Goal: Task Accomplishment & Management: Use online tool/utility

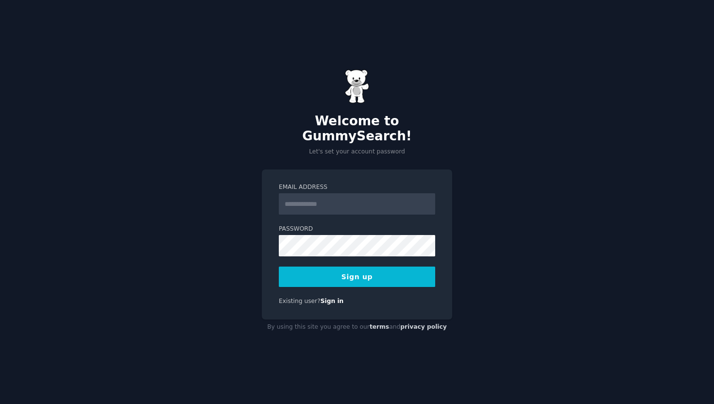
click at [279, 199] on input "Email Address" at bounding box center [357, 203] width 156 height 21
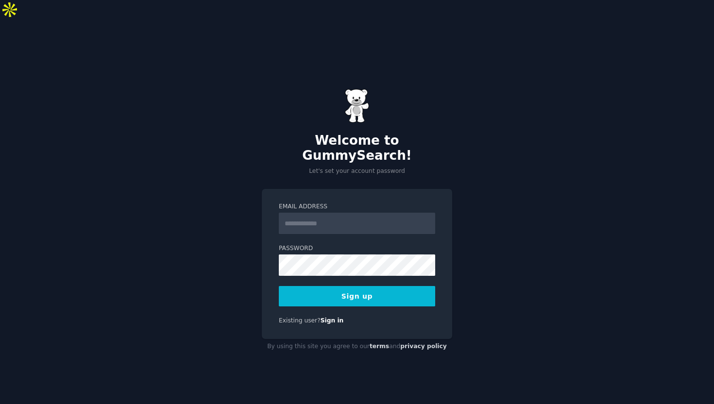
click at [306, 213] on input "Email Address" at bounding box center [357, 223] width 156 height 21
click at [326, 317] on link "Sign in" at bounding box center [332, 320] width 23 height 7
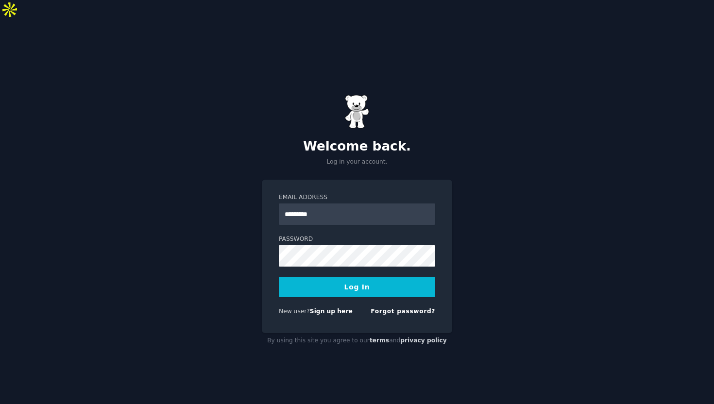
type input "**********"
type input "**"
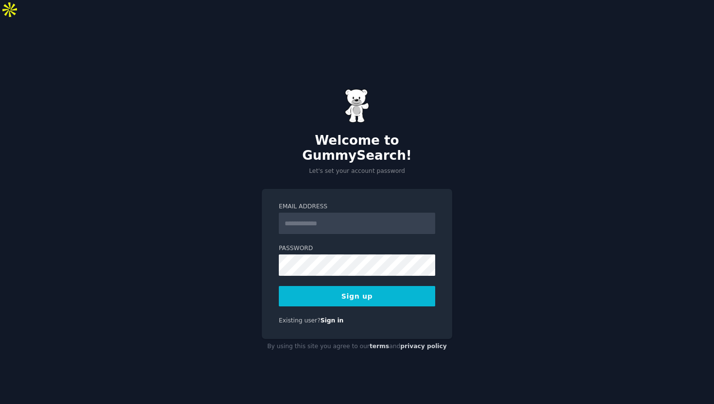
click at [324, 298] on div "Email Address Password 8 or more characters Alphanumeric characters No common p…" at bounding box center [357, 264] width 190 height 150
click at [335, 287] on div "Email Address Password 8 or more characters Alphanumeric characters No common p…" at bounding box center [357, 264] width 190 height 150
click at [327, 317] on link "Sign in" at bounding box center [332, 320] width 23 height 7
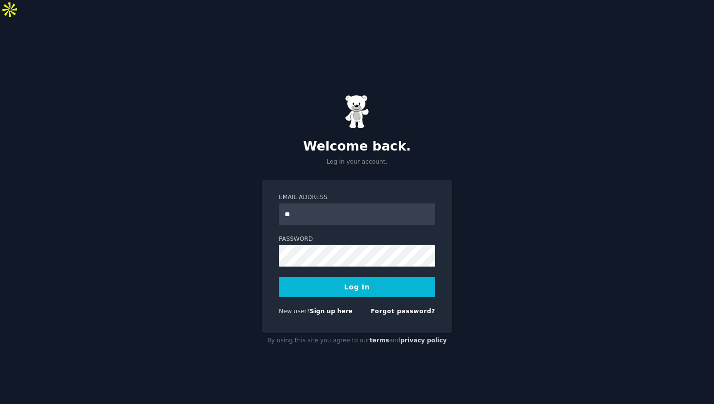
type input "*"
type input "**********"
click at [296, 277] on div "Password" at bounding box center [357, 287] width 156 height 20
click at [279, 277] on button "Log In" at bounding box center [357, 287] width 156 height 20
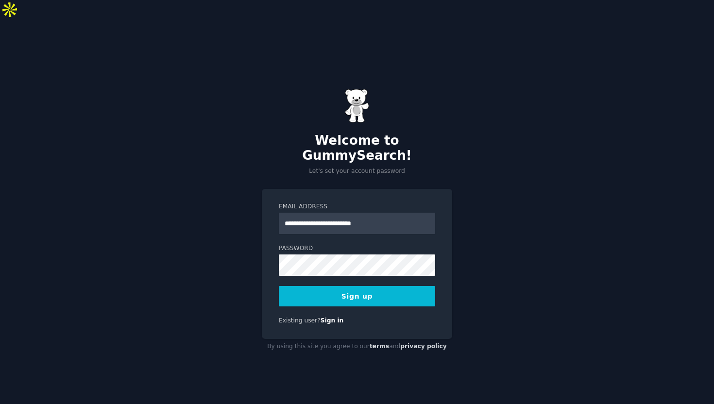
type input "**********"
click at [279, 286] on button "Sign up" at bounding box center [357, 296] width 156 height 20
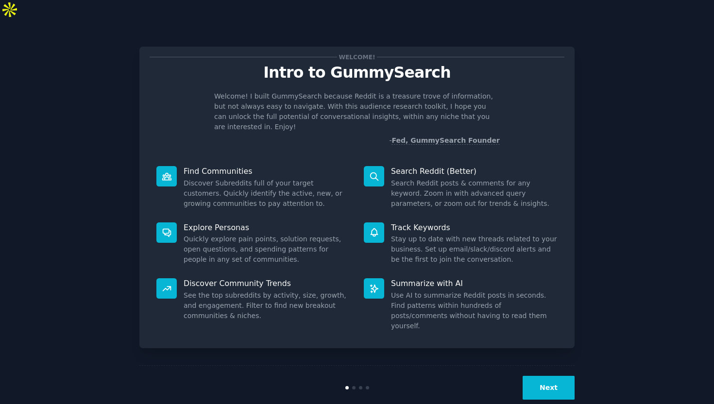
click at [545, 376] on button "Next" at bounding box center [549, 388] width 52 height 24
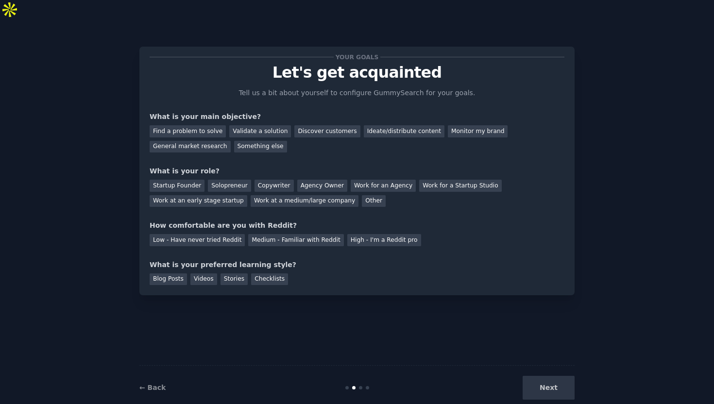
click at [545, 376] on div "Next" at bounding box center [501, 388] width 145 height 24
click at [563, 376] on div "Next" at bounding box center [501, 388] width 145 height 24
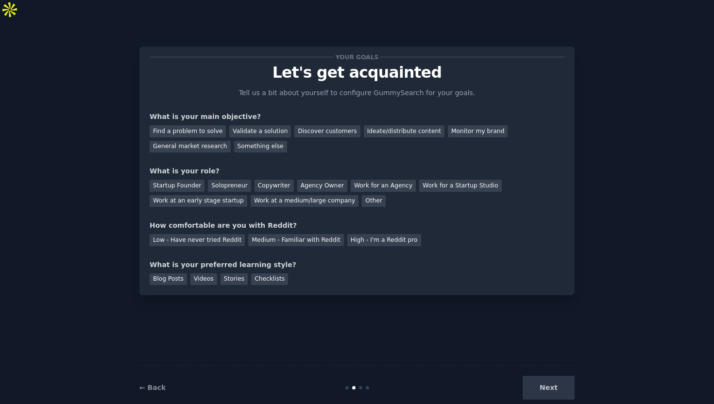
click at [600, 372] on div "Your goals Let's get acquainted Tell us a bit about yourself to configure Gummy…" at bounding box center [357, 221] width 687 height 377
click at [188, 125] on div "Find a problem to solve" at bounding box center [188, 131] width 76 height 12
click at [190, 180] on div "Startup Founder" at bounding box center [177, 186] width 55 height 12
click at [173, 273] on div "Blog Posts" at bounding box center [168, 279] width 37 height 12
click at [546, 376] on div "Next" at bounding box center [501, 388] width 145 height 24
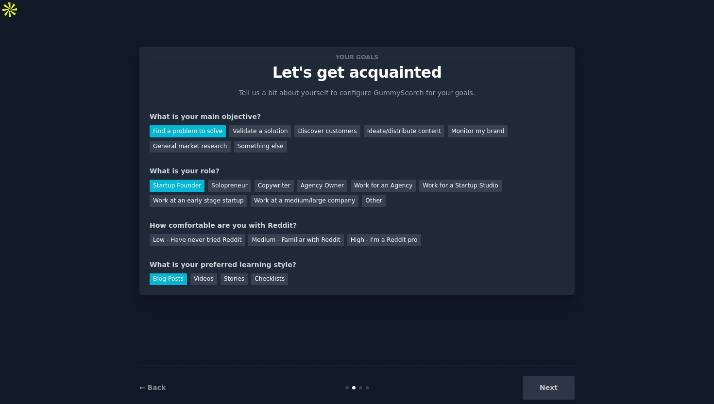
click at [280, 231] on div "Low - Have never tried Reddit Medium - Familiar with Reddit High - I'm a Reddit…" at bounding box center [357, 239] width 415 height 16
click at [187, 234] on div "Low - Have never tried Reddit" at bounding box center [197, 240] width 95 height 12
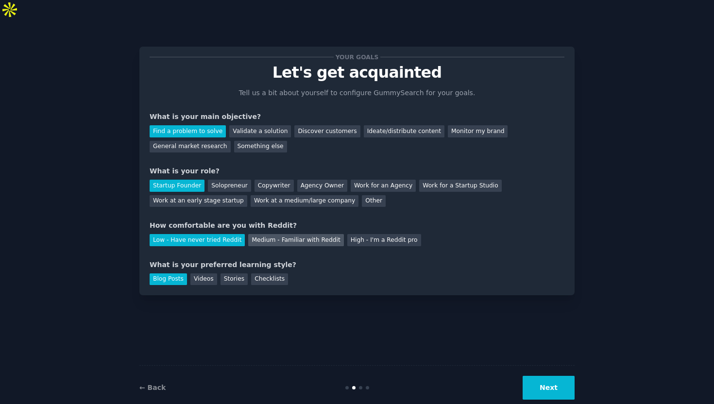
click at [273, 234] on div "Medium - Familiar with Reddit" at bounding box center [295, 240] width 95 height 12
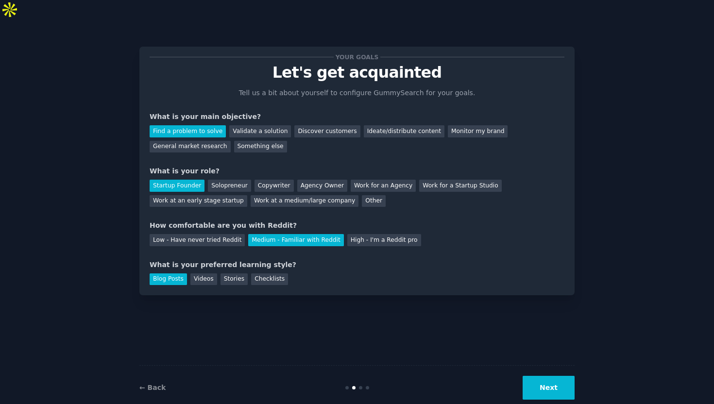
click at [530, 376] on button "Next" at bounding box center [549, 388] width 52 height 24
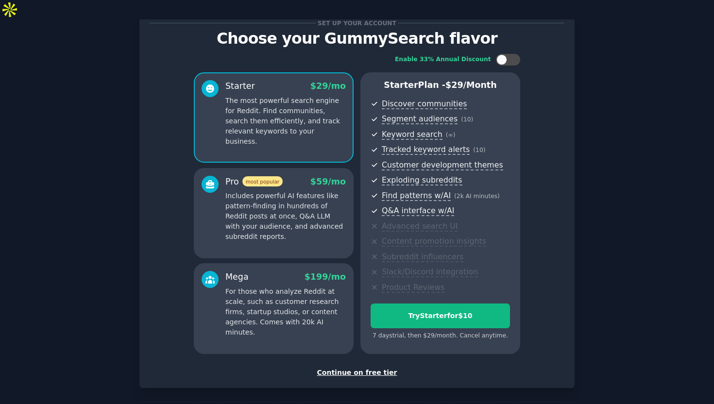
scroll to position [34, 0]
click at [342, 368] on div "Continue on free tier" at bounding box center [357, 373] width 415 height 10
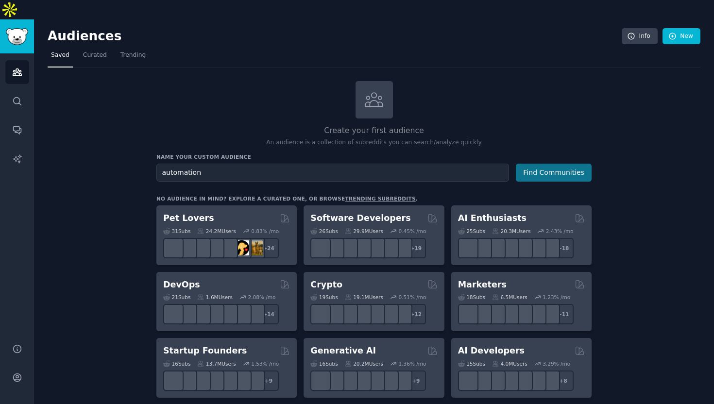
type input "automation"
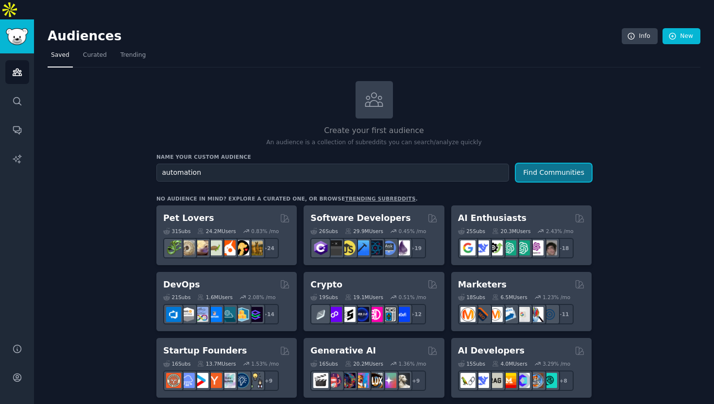
click at [563, 164] on button "Find Communities" at bounding box center [554, 173] width 76 height 18
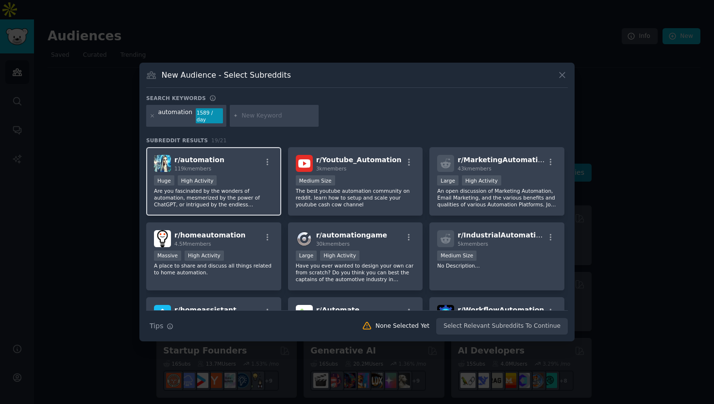
click at [239, 174] on div "r/ automation 119k members Huge High Activity Are you fascinated by the wonders…" at bounding box center [213, 181] width 135 height 68
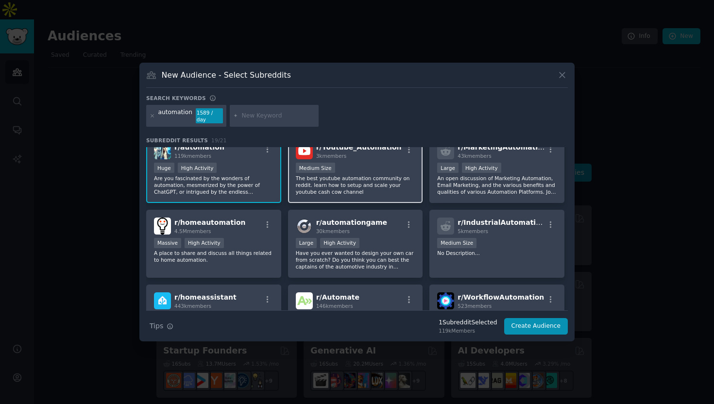
scroll to position [14, 0]
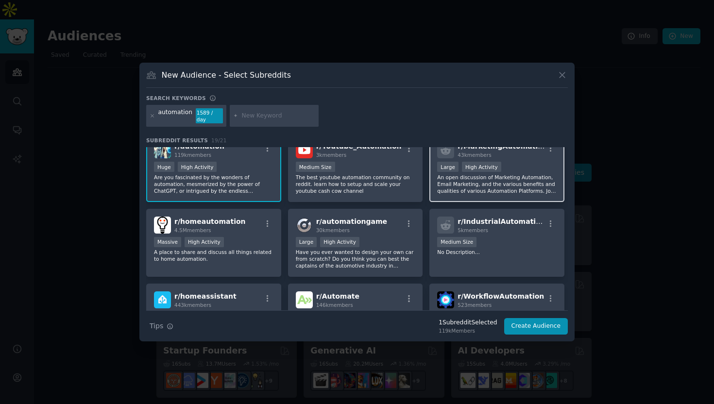
click at [524, 169] on div "Large High Activity" at bounding box center [496, 168] width 119 height 12
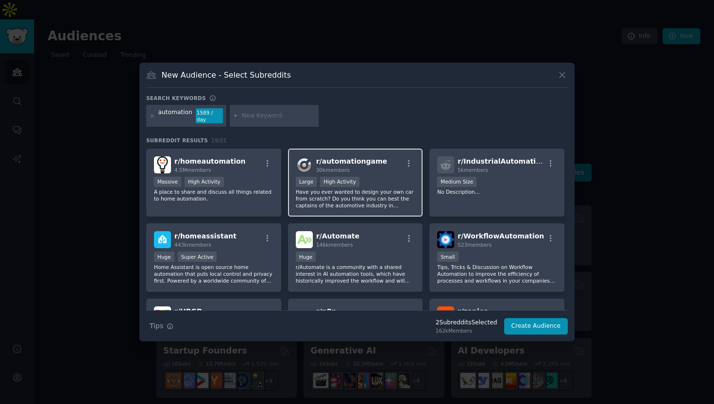
scroll to position [103, 0]
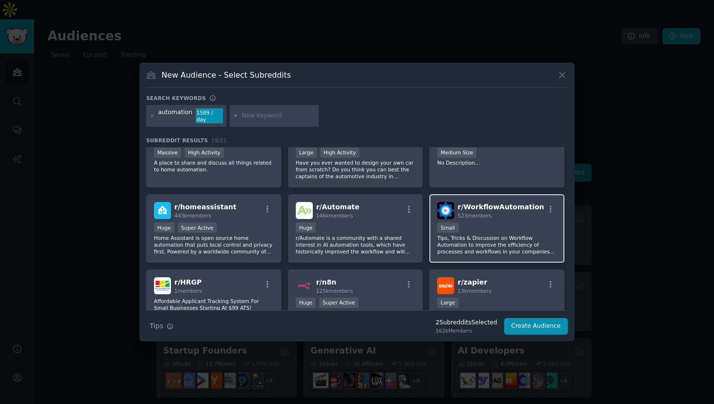
click at [497, 237] on p "Tips, Tricks & Discussion on Workflow Automation to improve the efficiency of p…" at bounding box center [496, 245] width 119 height 20
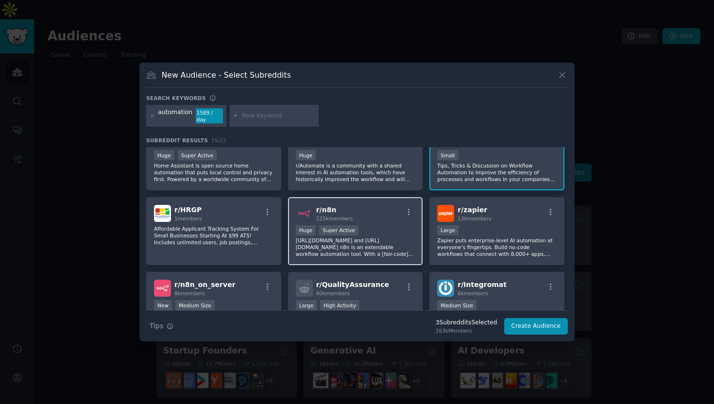
scroll to position [177, 0]
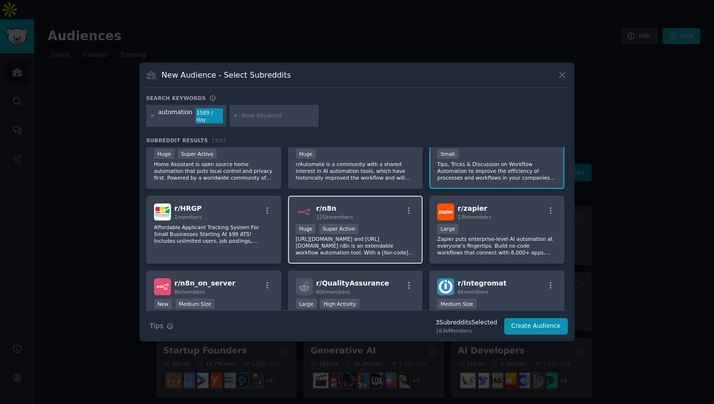
click at [394, 247] on p "https://n8n.io/ and https://github.com/n8n-io/n8n n8n is an extendable workflow…" at bounding box center [355, 246] width 119 height 20
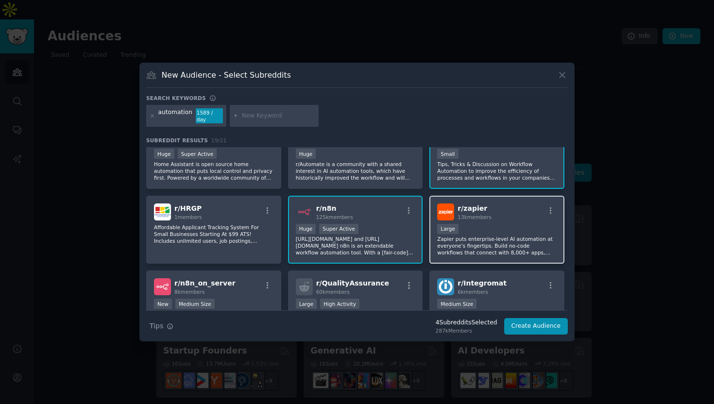
click at [503, 222] on div "r/ zapier 13k members Large Zapier puts enterprise-level AI automation at every…" at bounding box center [496, 230] width 135 height 68
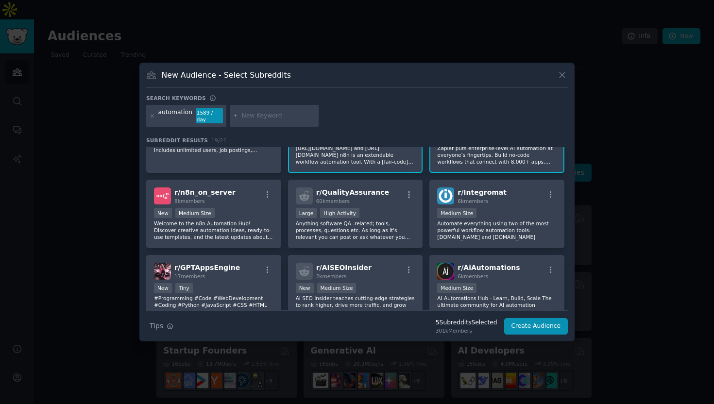
scroll to position [311, 0]
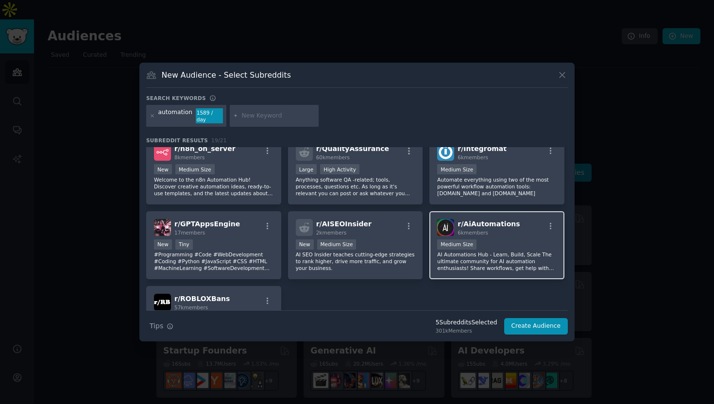
click at [527, 243] on div "1000 - 10,000 members Medium Size" at bounding box center [496, 245] width 119 height 12
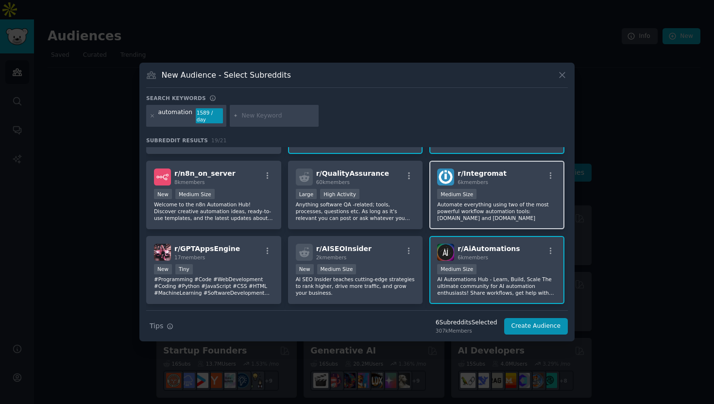
click at [521, 191] on div "Medium Size" at bounding box center [496, 195] width 119 height 12
click at [544, 321] on button "Create Audience" at bounding box center [536, 326] width 64 height 17
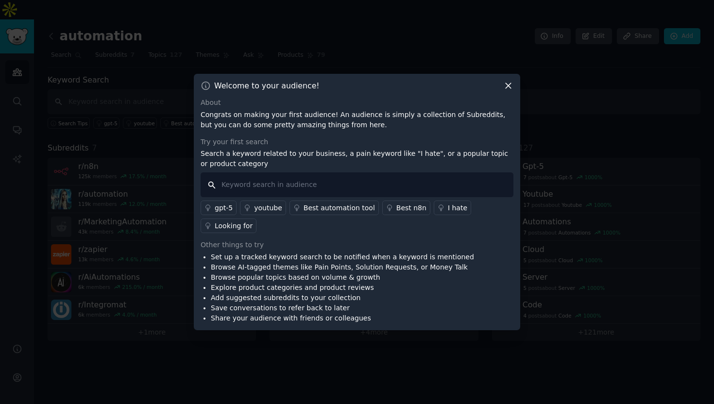
click at [370, 194] on input "text" at bounding box center [357, 184] width 313 height 25
click at [221, 185] on input "marketing," at bounding box center [357, 184] width 313 height 25
click at [257, 186] on input ""marketing," at bounding box center [357, 184] width 313 height 25
type input ""marketing","
click at [332, 188] on input ""marketing"," at bounding box center [357, 184] width 313 height 25
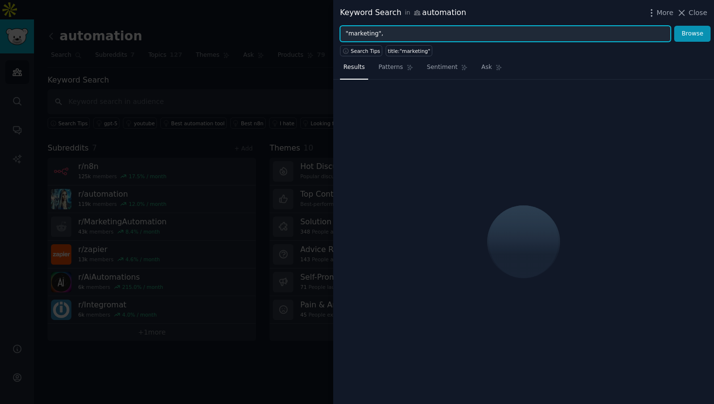
click at [400, 32] on input ""marketing"," at bounding box center [505, 34] width 331 height 17
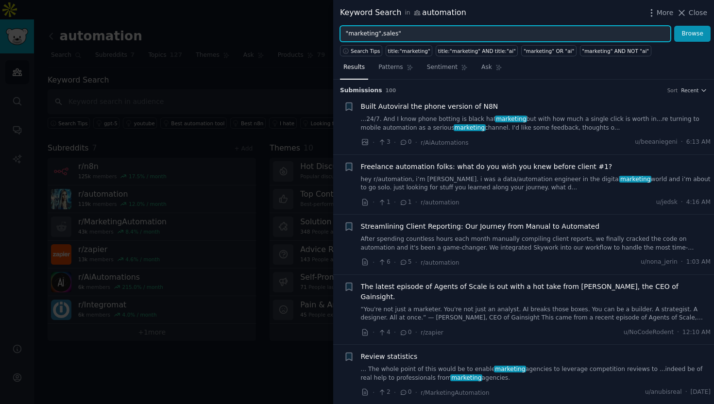
click at [379, 34] on input ""marketing",sales"" at bounding box center [505, 34] width 331 height 17
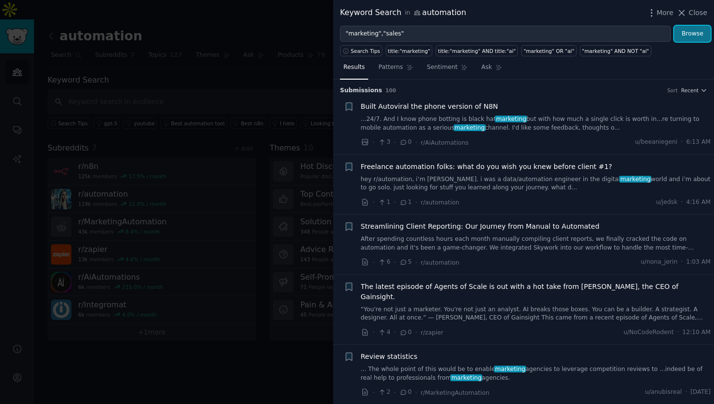
click at [696, 31] on button "Browse" at bounding box center [692, 34] width 36 height 17
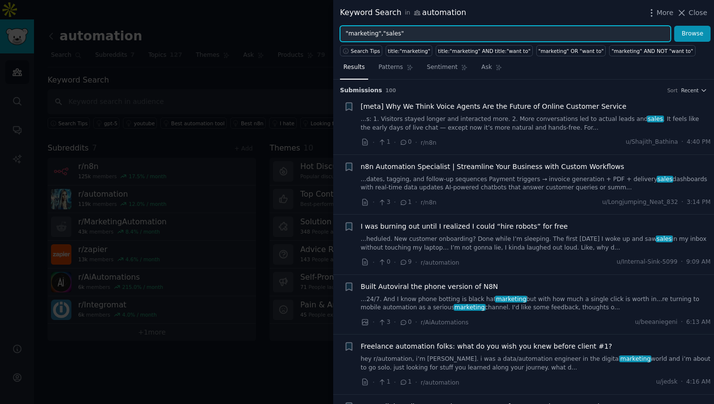
drag, startPoint x: 416, startPoint y: 34, endPoint x: 322, endPoint y: 27, distance: 94.9
click at [322, 27] on div "Keyword Search in automation More Close "marketing","sales" Browse Search Tips …" at bounding box center [357, 202] width 714 height 404
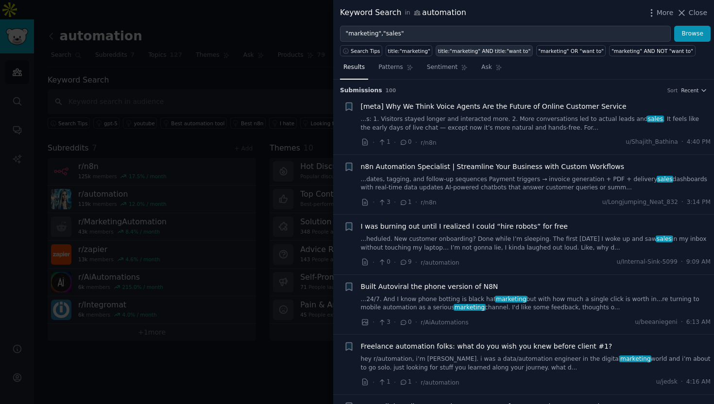
click at [454, 53] on div "title:"marketing" AND title:"want to"" at bounding box center [484, 51] width 92 height 7
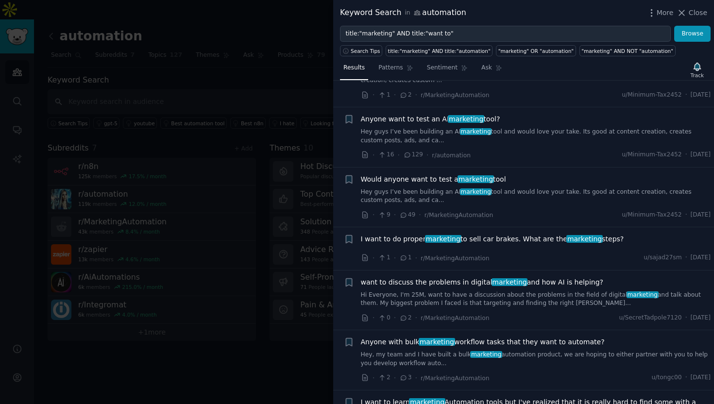
scroll to position [79, 0]
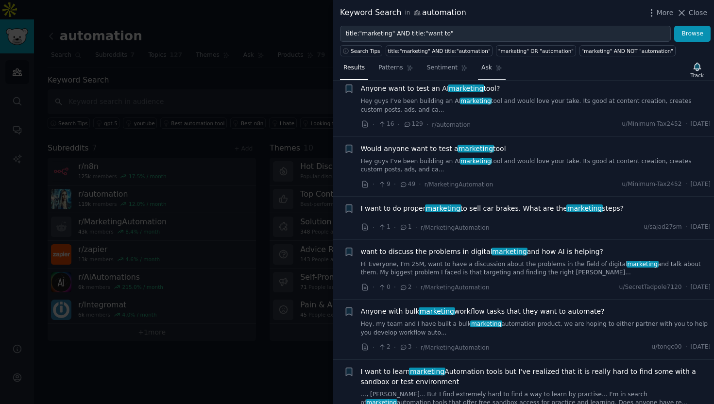
click at [481, 70] on span "Ask" at bounding box center [486, 68] width 11 height 9
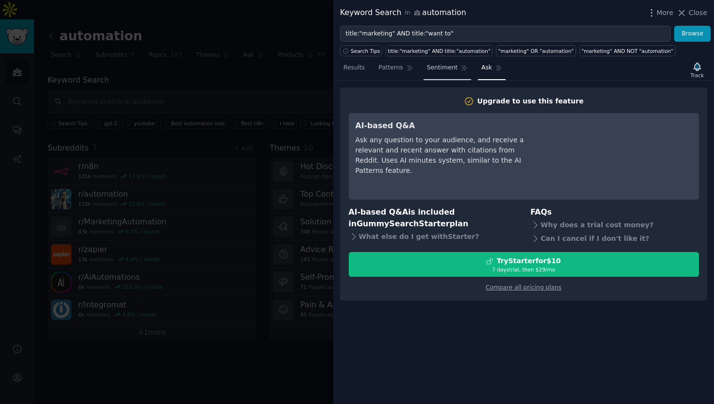
click at [435, 63] on link "Sentiment" at bounding box center [448, 70] width 48 height 20
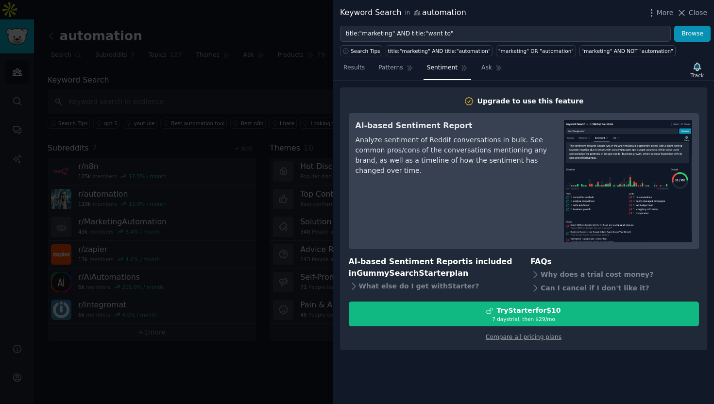
click at [395, 168] on div "Analyze sentiment of Reddit conversations in bulk. See common pros/cons of the …" at bounding box center [453, 155] width 195 height 41
click at [388, 68] on span "Patterns" at bounding box center [390, 68] width 24 height 9
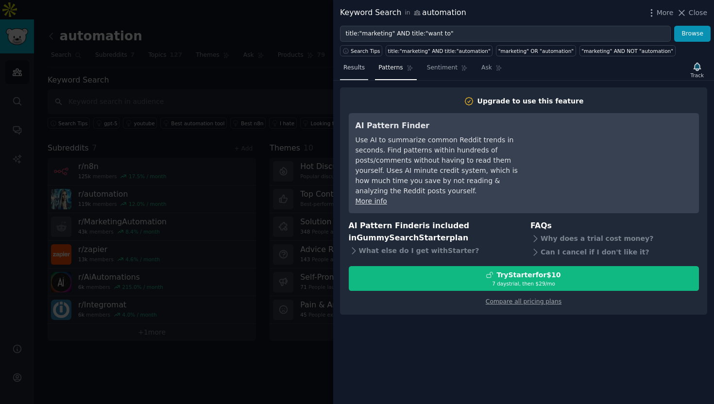
click at [353, 68] on span "Results" at bounding box center [353, 68] width 21 height 9
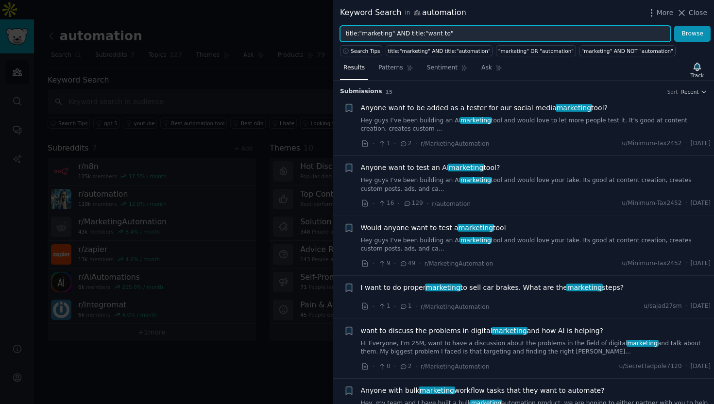
click at [457, 30] on input "title:"marketing" AND title:"want to"" at bounding box center [505, 34] width 331 height 17
drag, startPoint x: 457, startPoint y: 30, endPoint x: 435, endPoint y: 37, distance: 23.4
click at [435, 37] on input "title:"marketing" AND title:"want to"" at bounding box center [505, 34] width 331 height 17
click at [443, 35] on input "title:"marketing" AND title:"want to"" at bounding box center [505, 34] width 331 height 17
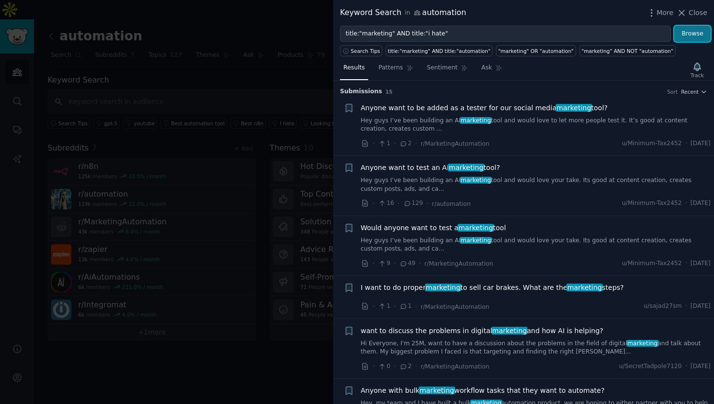
click at [690, 36] on button "Browse" at bounding box center [692, 34] width 36 height 17
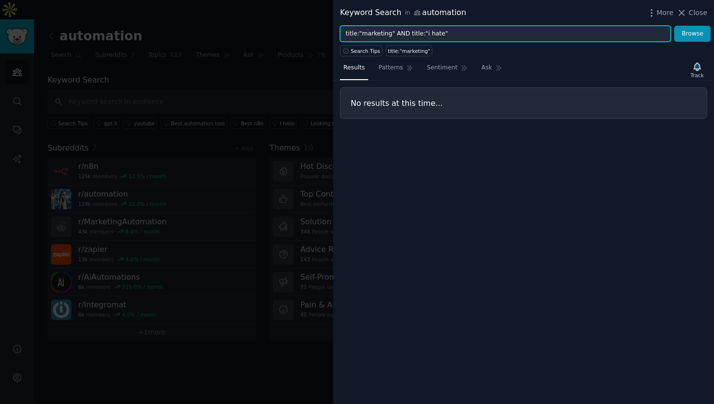
drag, startPoint x: 407, startPoint y: 33, endPoint x: 392, endPoint y: 34, distance: 14.2
click at [392, 34] on input "title:"marketing" AND title:"i hate"" at bounding box center [505, 34] width 331 height 17
drag, startPoint x: 392, startPoint y: 34, endPoint x: 324, endPoint y: 25, distance: 69.2
click at [324, 25] on div "Keyword Search in automation More Close title:"marketing" title:"i hate" Browse…" at bounding box center [357, 202] width 714 height 404
type input "title:"i hate""
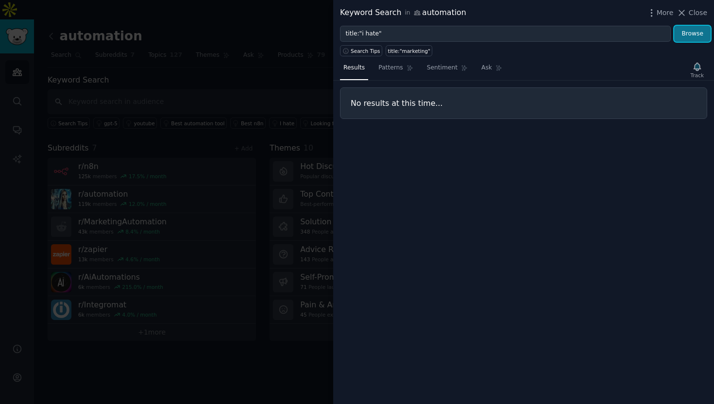
click at [700, 34] on button "Browse" at bounding box center [692, 34] width 36 height 17
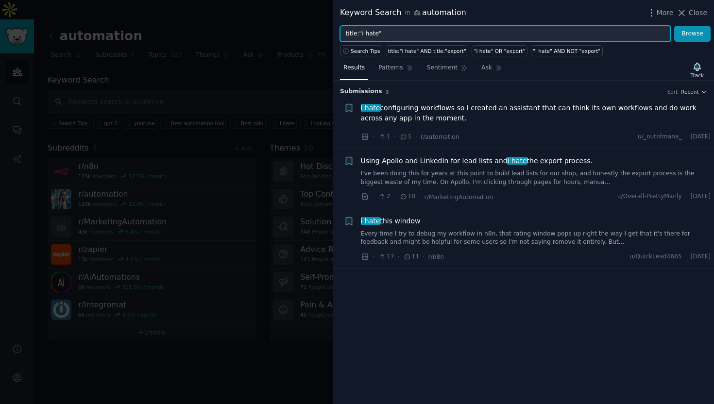
drag, startPoint x: 397, startPoint y: 34, endPoint x: 326, endPoint y: 34, distance: 70.9
click at [326, 34] on div "Keyword Search in automation More Close title:"i hate" Browse Search Tips title…" at bounding box center [357, 202] width 714 height 404
type input "i would love"
click at [674, 26] on button "Browse" at bounding box center [692, 34] width 36 height 17
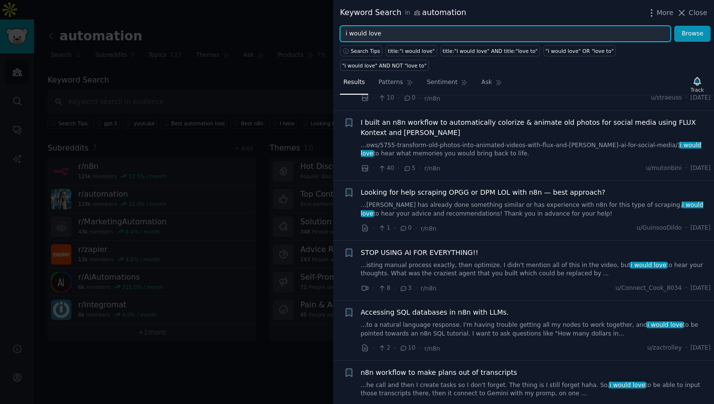
scroll to position [598, 0]
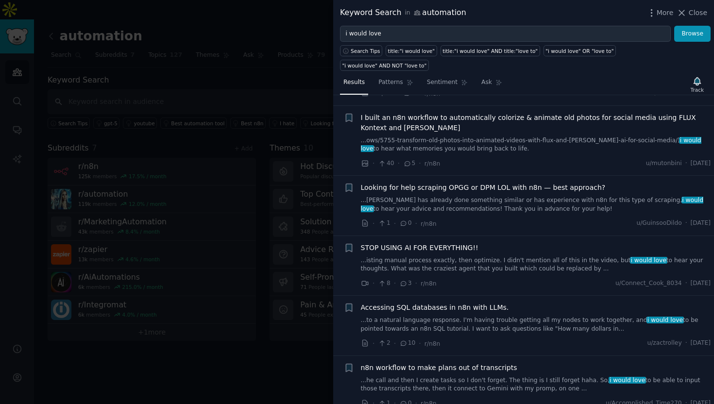
click at [418, 114] on span "I built an n8n workflow to automatically colorize & animate old photos for soci…" at bounding box center [536, 123] width 350 height 20
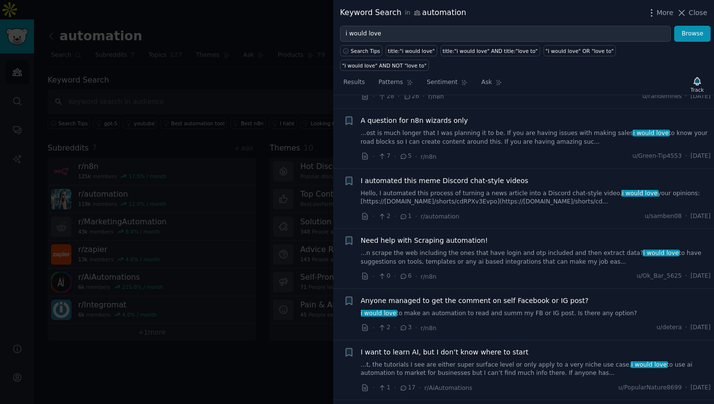
scroll to position [4176, 0]
click at [277, 343] on div at bounding box center [357, 202] width 714 height 404
